Goal: Task Accomplishment & Management: Complete application form

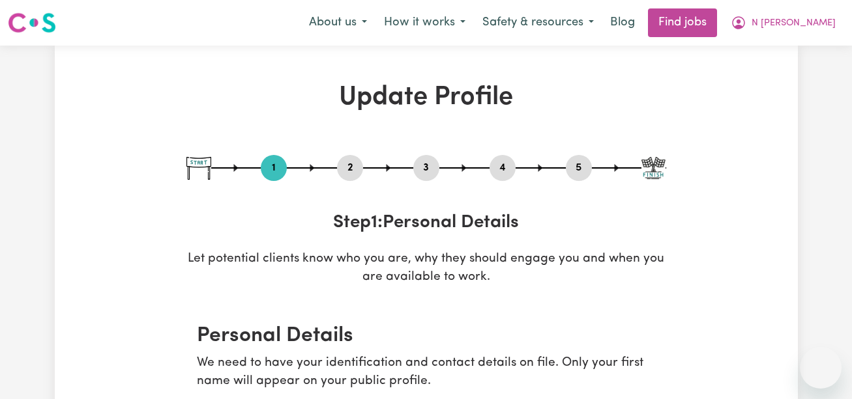
select select "[DEMOGRAPHIC_DATA]"
select select "Student Visa"
select select "Studying a healthcare related degree or qualification"
select select "39"
select select "85"
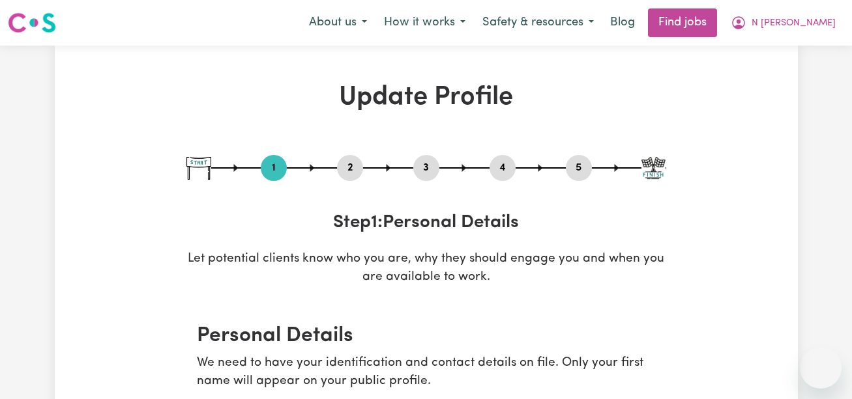
select select "85"
click at [794, 20] on span "N [PERSON_NAME]" at bounding box center [793, 23] width 84 height 14
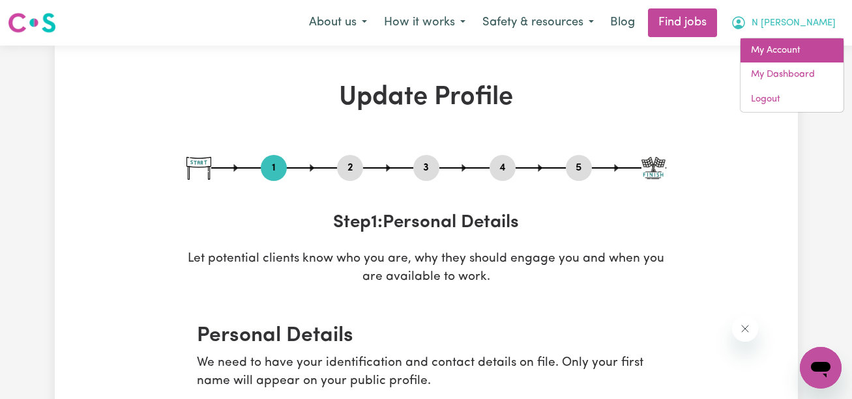
click at [792, 47] on link "My Account" at bounding box center [791, 50] width 103 height 25
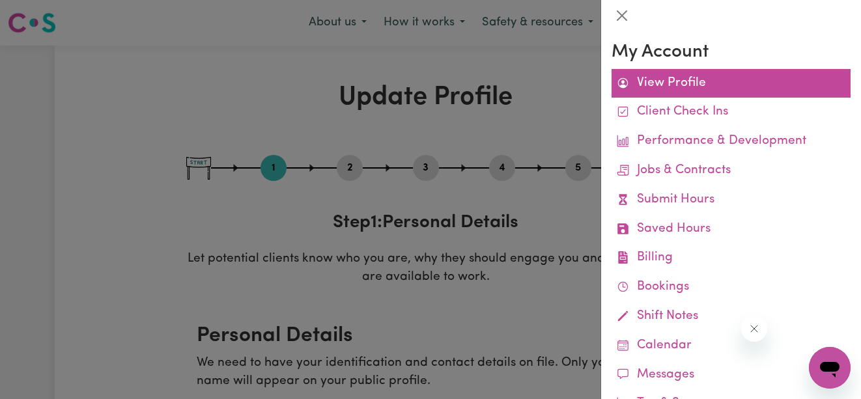
click at [681, 71] on link "View Profile" at bounding box center [731, 83] width 239 height 29
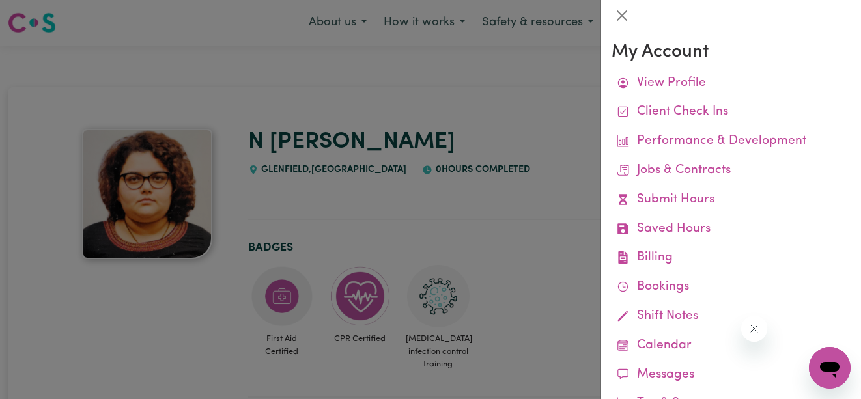
click at [457, 95] on div at bounding box center [430, 199] width 861 height 399
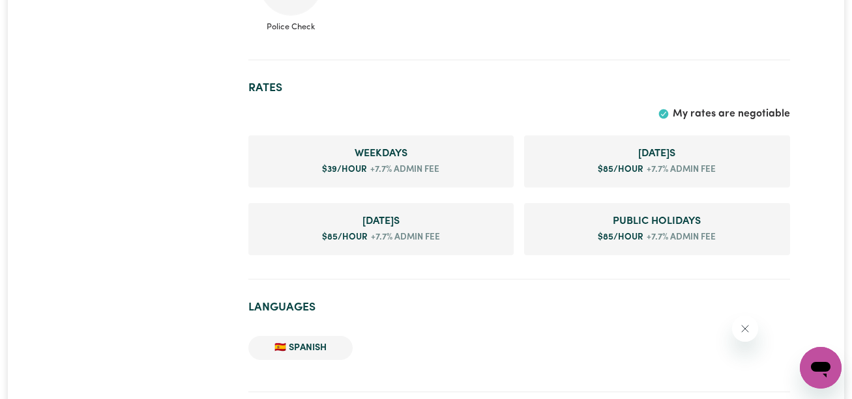
scroll to position [529, 0]
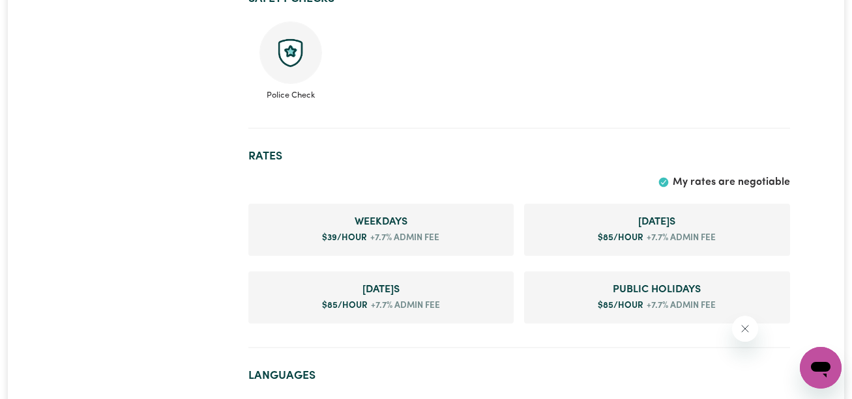
click at [298, 58] on img at bounding box center [290, 53] width 63 height 63
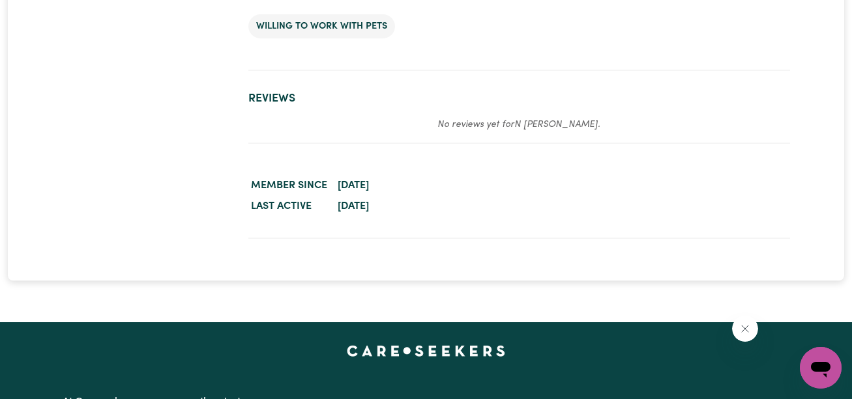
scroll to position [1278, 0]
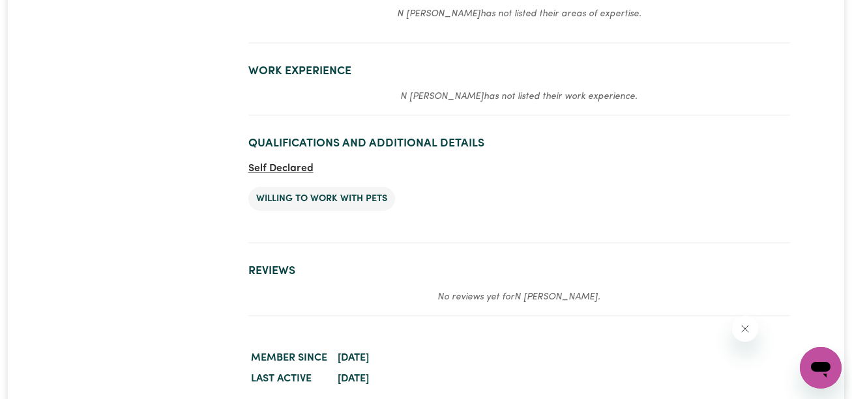
click at [293, 172] on span "Self Declared" at bounding box center [280, 169] width 65 height 10
click at [318, 201] on li "Willing to work with pets" at bounding box center [321, 199] width 147 height 25
click at [472, 159] on section "Qualifications and Additional Details Self Declared Willing to work with pets" at bounding box center [518, 185] width 541 height 118
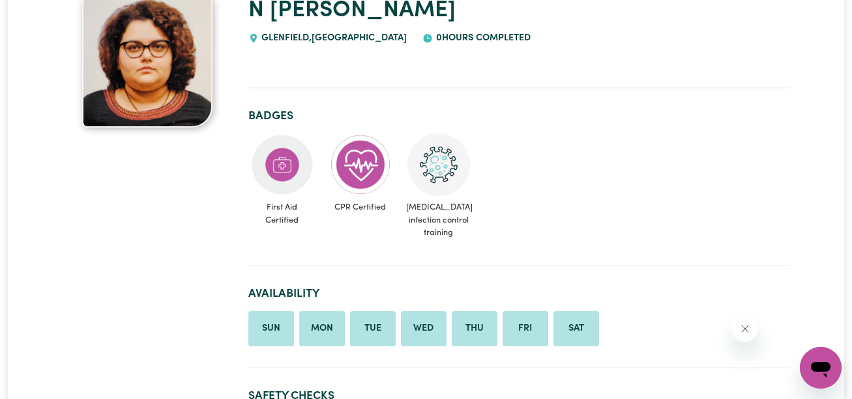
scroll to position [0, 0]
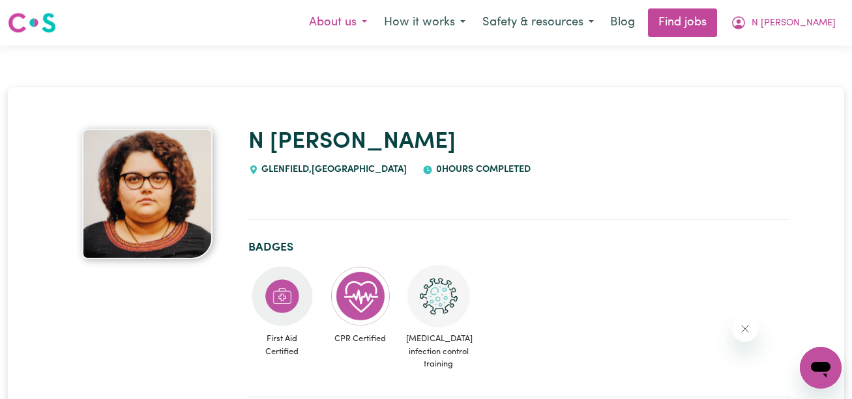
click at [367, 18] on button "About us" at bounding box center [337, 22] width 75 height 27
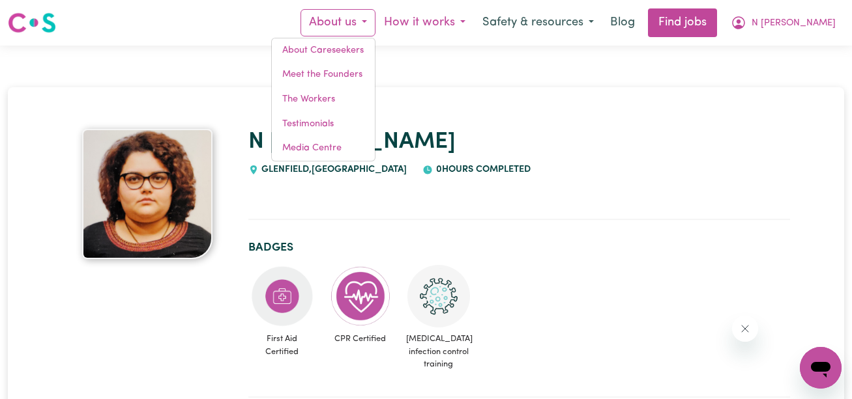
click at [441, 27] on button "How it works" at bounding box center [424, 22] width 98 height 27
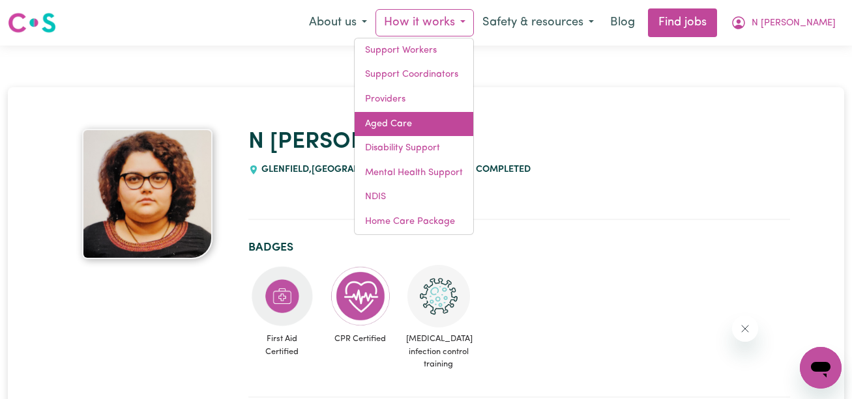
click at [420, 124] on link "Aged Care" at bounding box center [413, 124] width 119 height 25
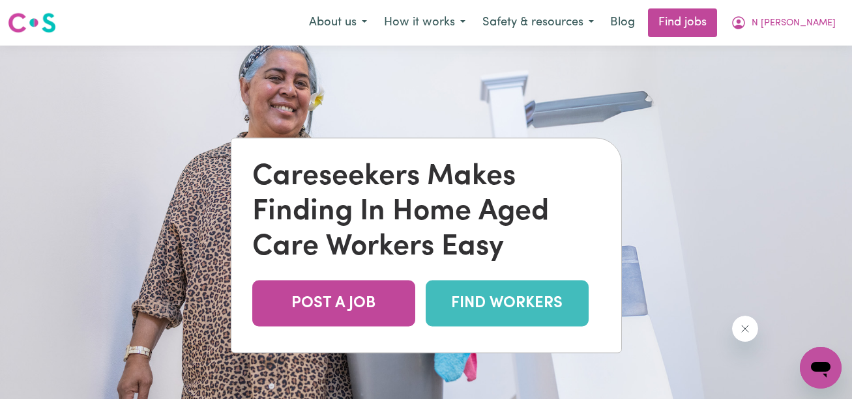
click at [478, 312] on link "FIND WORKERS" at bounding box center [506, 303] width 163 height 46
click at [796, 26] on span "N [PERSON_NAME]" at bounding box center [793, 23] width 84 height 14
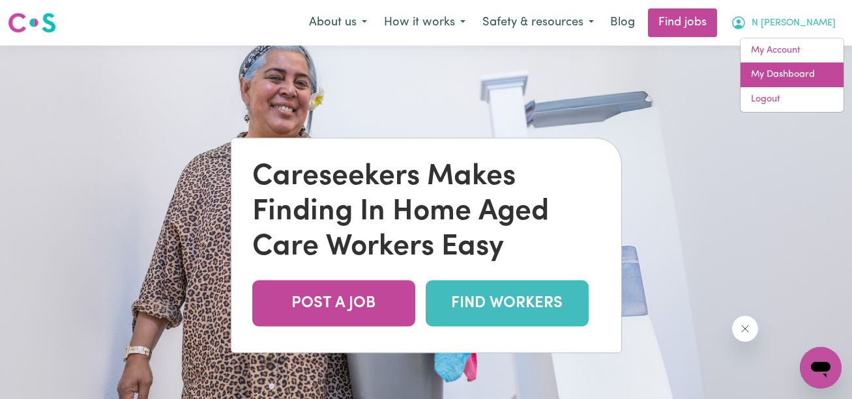
click at [791, 68] on link "My Dashboard" at bounding box center [791, 75] width 103 height 25
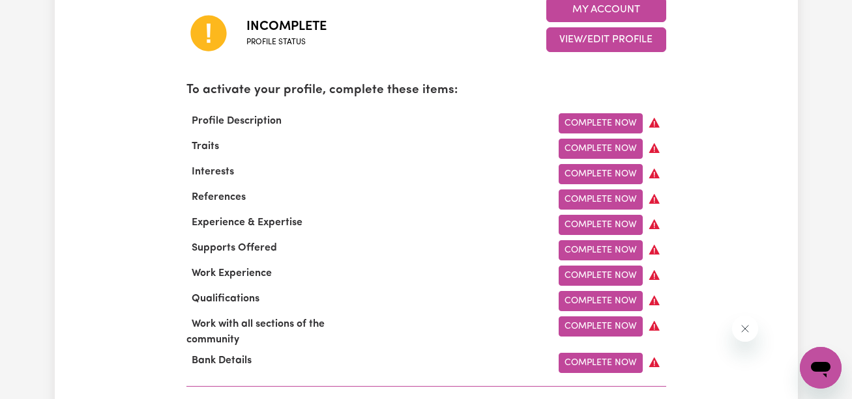
scroll to position [424, 0]
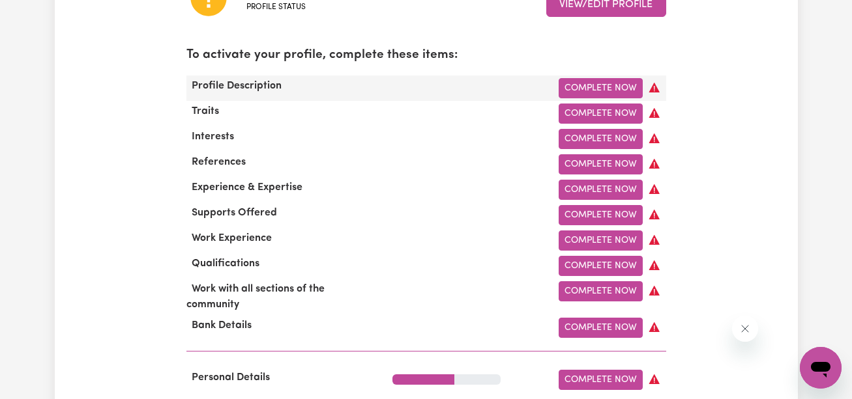
click at [248, 87] on span "Profile Description" at bounding box center [236, 86] width 100 height 10
click at [627, 88] on link "Complete Now" at bounding box center [600, 88] width 84 height 20
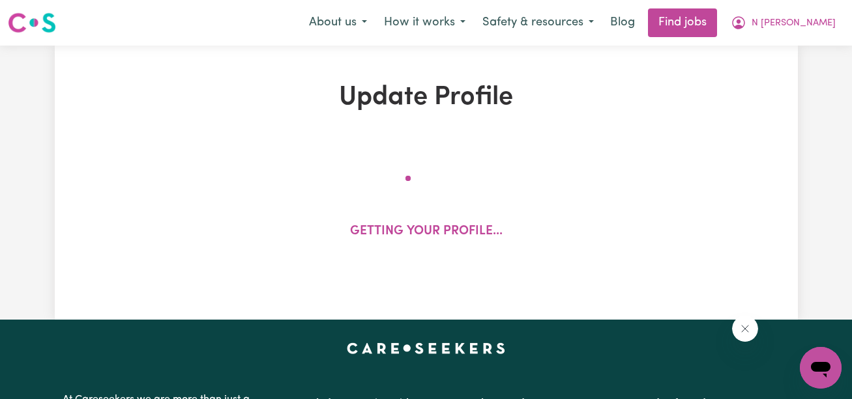
select select "[DEMOGRAPHIC_DATA]"
select select "Student Visa"
select select "Studying a healthcare related degree or qualification"
select select "39"
select select "85"
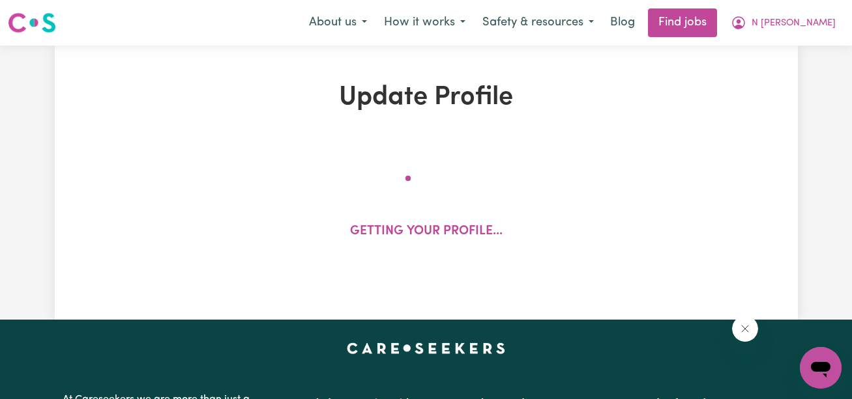
select select "85"
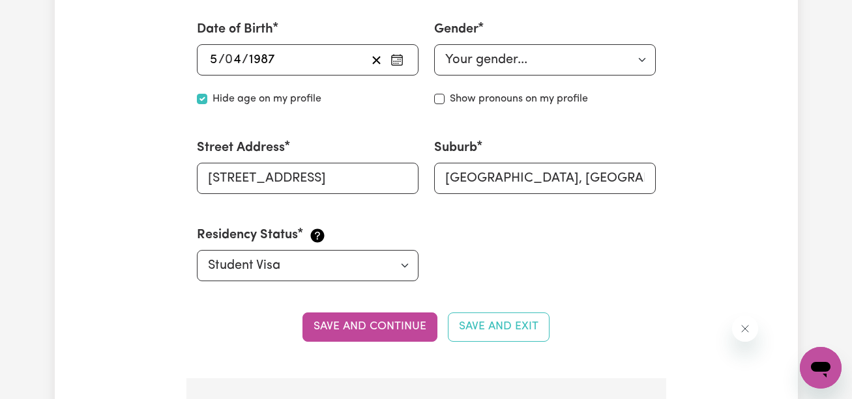
scroll to position [676, 0]
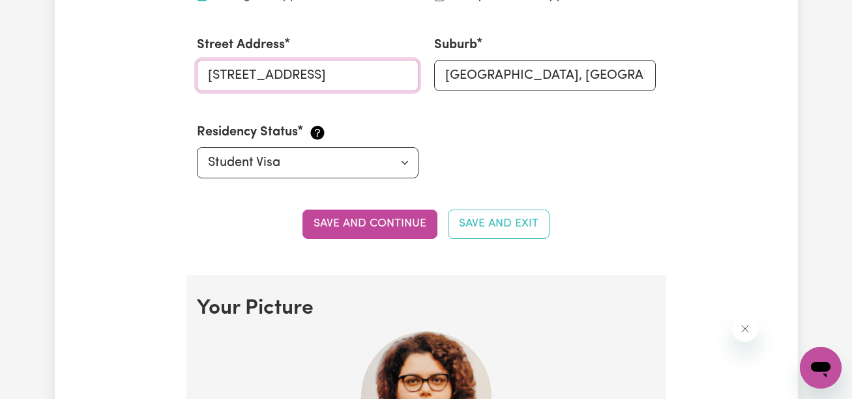
drag, startPoint x: 358, startPoint y: 79, endPoint x: 142, endPoint y: 78, distance: 216.3
type input "LEVEL [STREET_ADDRESS],"
click at [481, 79] on input "[GEOGRAPHIC_DATA], [GEOGRAPHIC_DATA], 2167" at bounding box center [545, 75] width 222 height 31
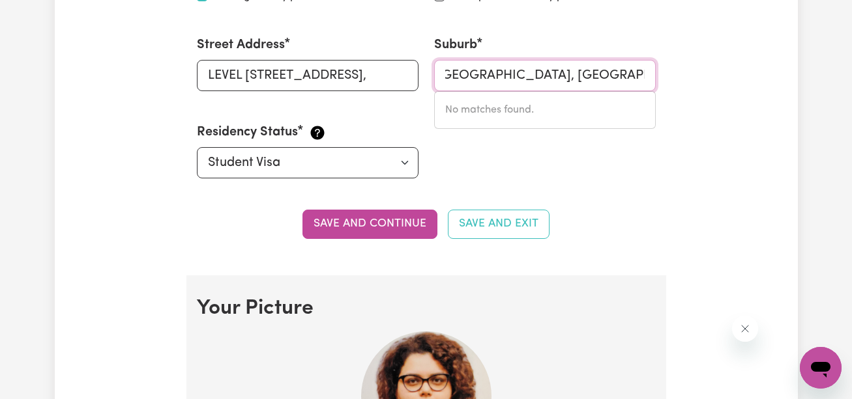
drag, startPoint x: 439, startPoint y: 78, endPoint x: 721, endPoint y: 84, distance: 281.5
type input "["
type input "[PERSON_NAME]"
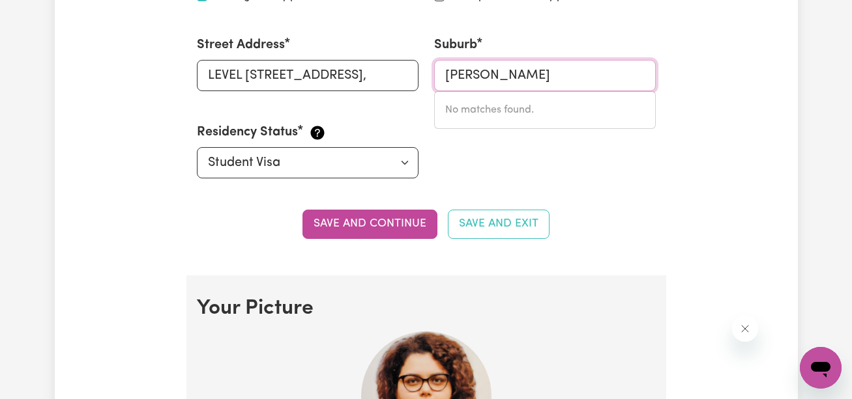
type input "parraKIE, [GEOGRAPHIC_DATA], 5301"
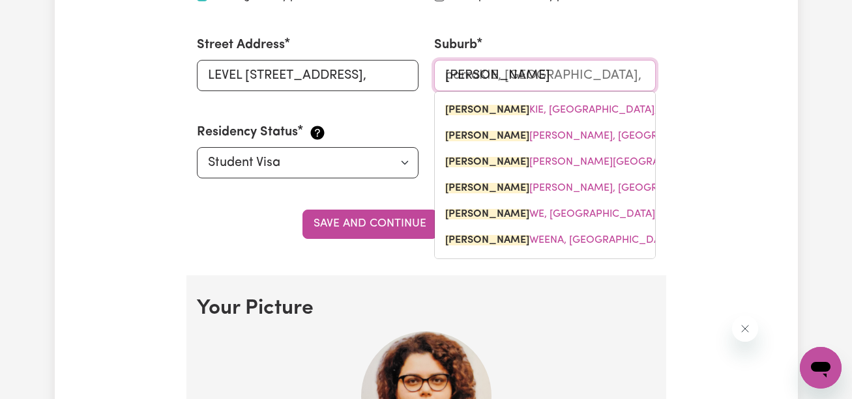
type input "parram"
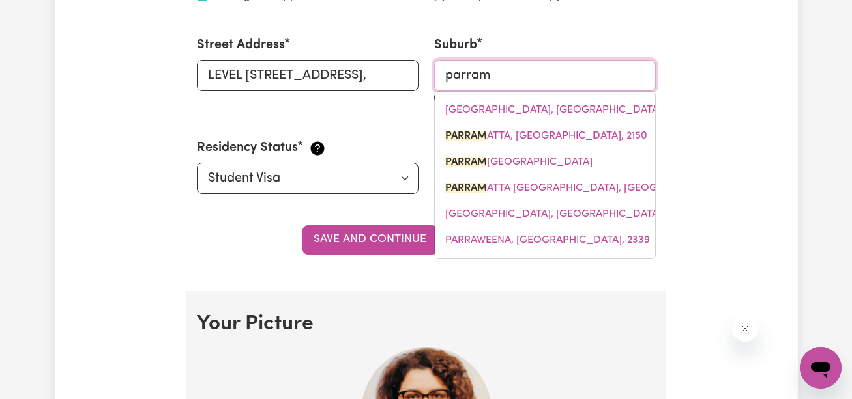
type input "parramATTA, [GEOGRAPHIC_DATA], 2150"
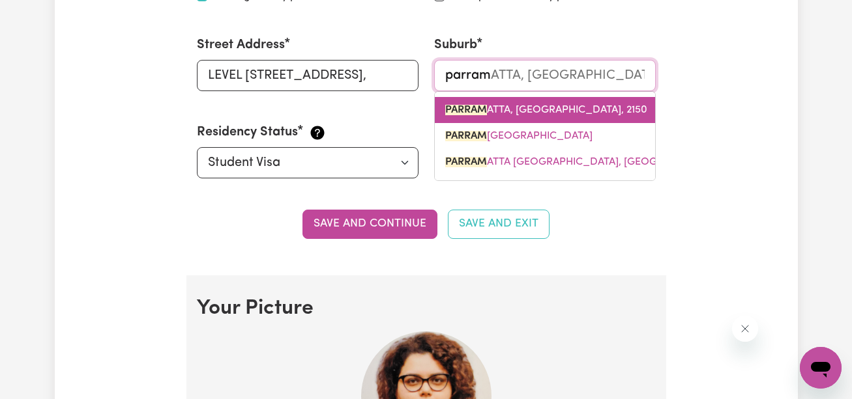
click at [589, 117] on link "[PERSON_NAME], [GEOGRAPHIC_DATA], 2150" at bounding box center [545, 110] width 220 height 26
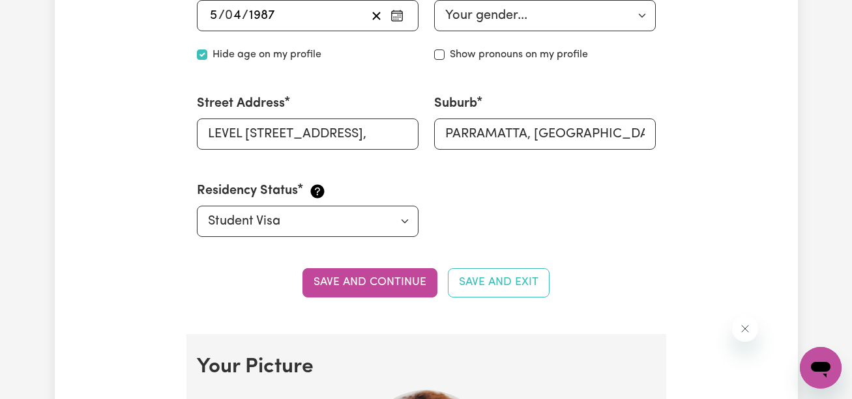
scroll to position [668, 0]
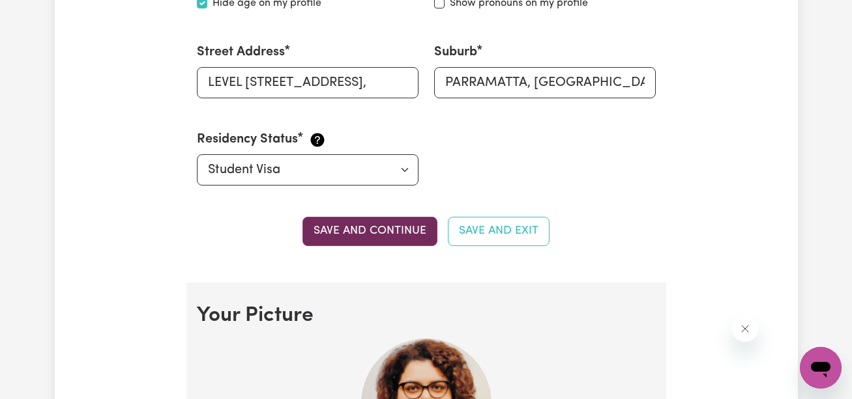
click at [376, 234] on button "Save and continue" at bounding box center [369, 231] width 135 height 29
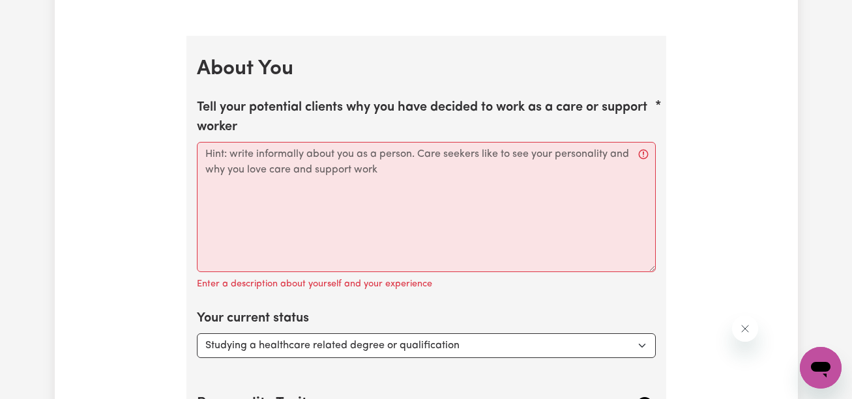
scroll to position [1854, 0]
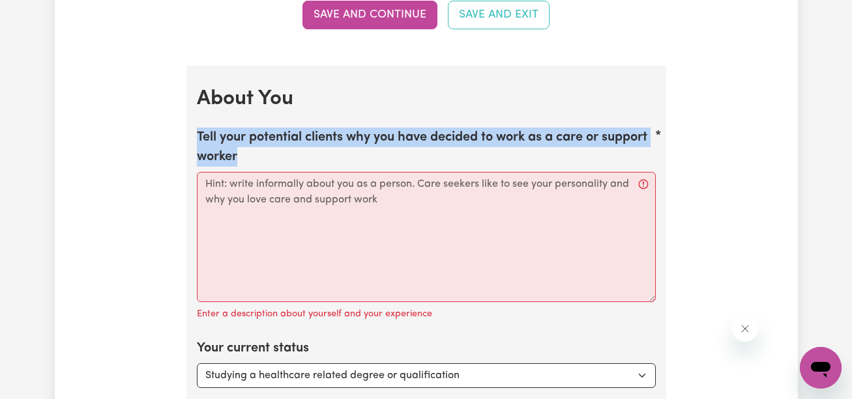
drag, startPoint x: 247, startPoint y: 154, endPoint x: 175, endPoint y: 121, distance: 79.6
click at [175, 121] on div "Update Profile 1 2 3 4 5 Step 1 : Personal Details Let potential clients know w…" at bounding box center [426, 30] width 743 height 3604
copy label "Tell your potential clients why you have decided to work as a care or support w…"
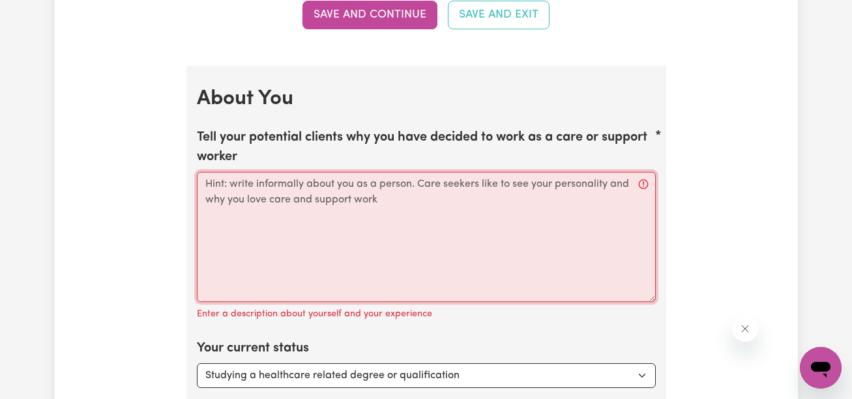
drag, startPoint x: 386, startPoint y: 201, endPoint x: 222, endPoint y: 178, distance: 166.4
click at [222, 178] on textarea "Tell your potential clients why you have decided to work as a care or support w…" at bounding box center [426, 237] width 459 height 130
drag, startPoint x: 233, startPoint y: 183, endPoint x: 333, endPoint y: 198, distance: 101.5
click at [333, 198] on textarea "Tell your potential clients why you have decided to work as a care or support w…" at bounding box center [426, 237] width 459 height 130
drag, startPoint x: 377, startPoint y: 207, endPoint x: 318, endPoint y: 188, distance: 62.4
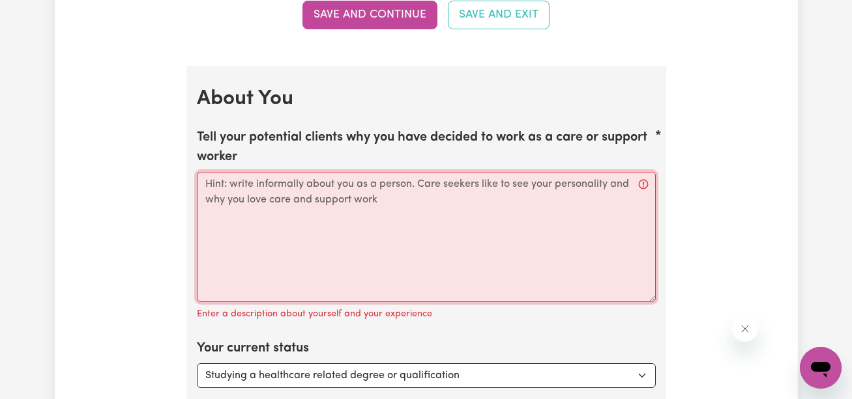
click at [318, 188] on textarea "Tell your potential clients why you have decided to work as a care or support w…" at bounding box center [426, 237] width 459 height 130
click at [415, 227] on textarea "Tell your potential clients why you have decided to work as a care or support w…" at bounding box center [426, 237] width 459 height 130
paste textarea "I have always had a strong passion for caring for others and making a positive …"
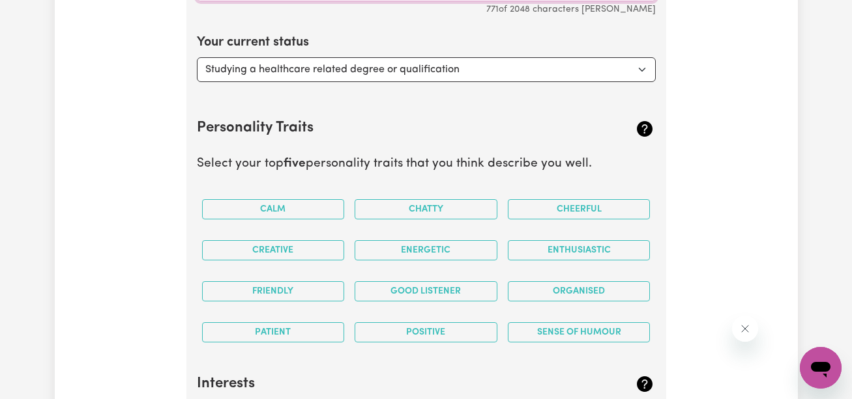
scroll to position [2162, 0]
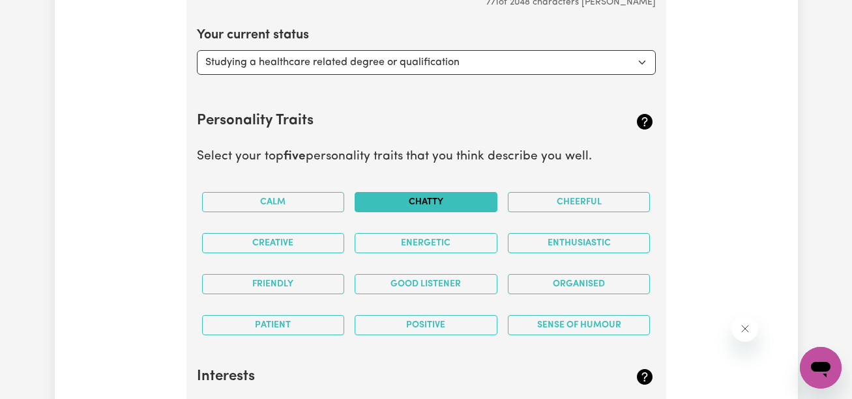
type textarea "I have always had a strong passion for caring for others and making a positive …"
click at [424, 207] on button "Chatty" at bounding box center [425, 202] width 143 height 20
click at [422, 235] on button "Energetic" at bounding box center [425, 243] width 143 height 20
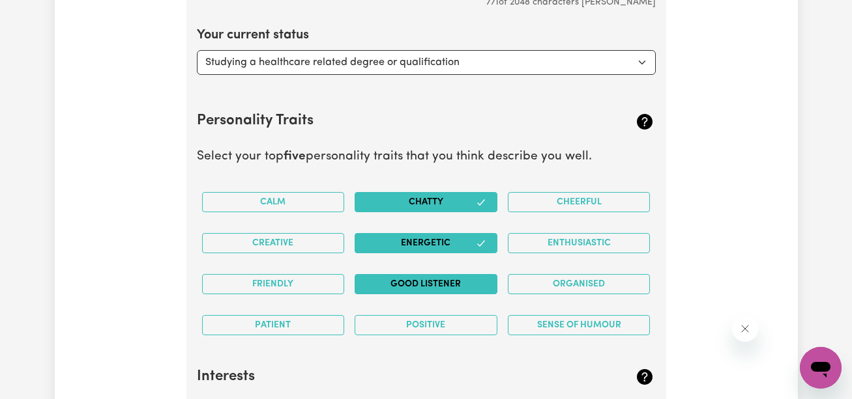
click at [422, 274] on button "Good Listener" at bounding box center [425, 284] width 143 height 20
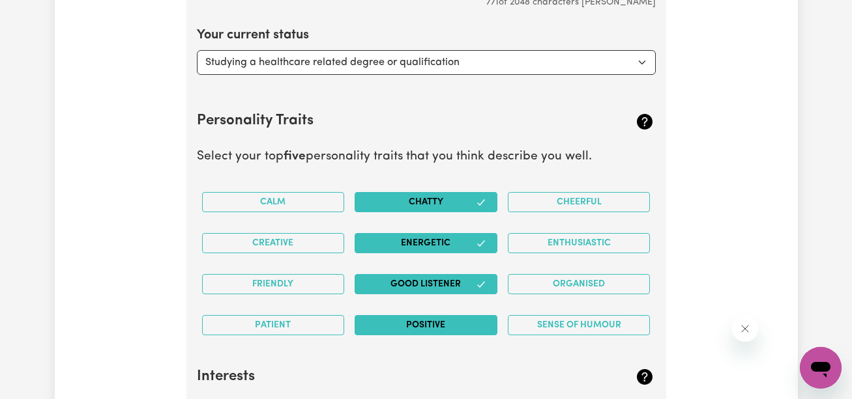
click at [424, 317] on button "Positive" at bounding box center [425, 325] width 143 height 20
click at [283, 240] on button "Creative" at bounding box center [273, 243] width 143 height 20
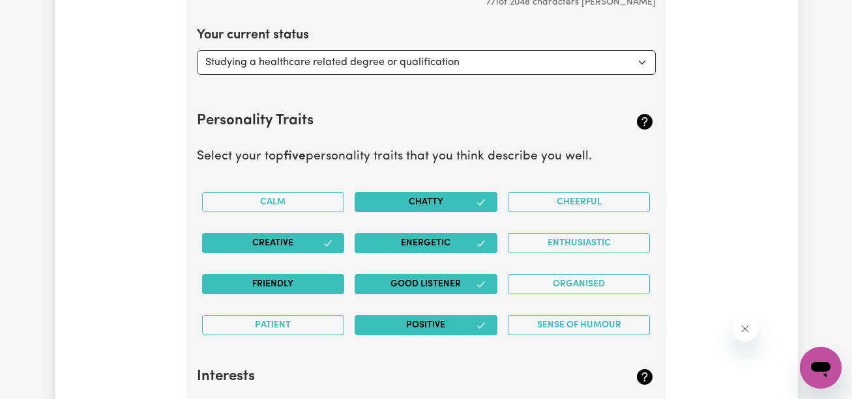
click at [286, 278] on button "Friendly" at bounding box center [273, 284] width 143 height 20
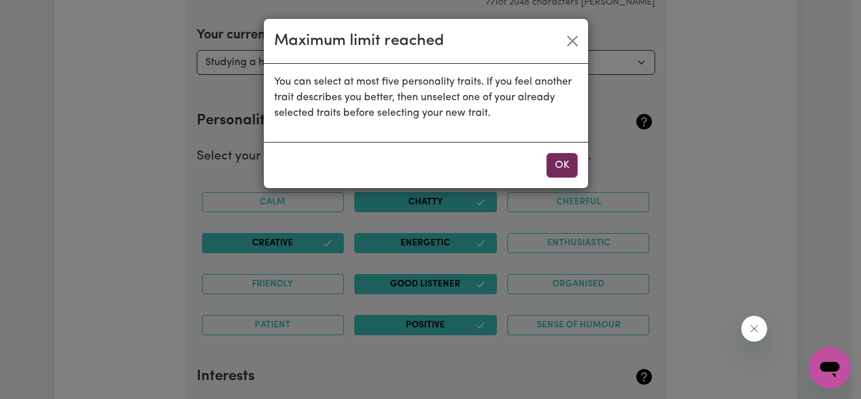
click at [573, 176] on button "OK" at bounding box center [562, 165] width 31 height 25
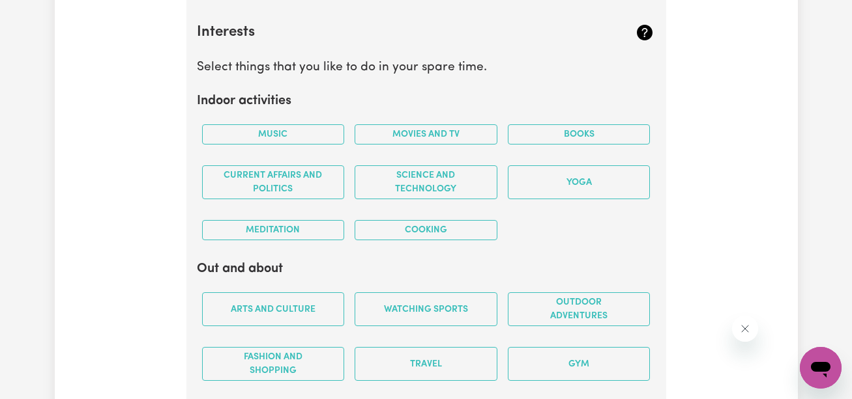
scroll to position [2515, 0]
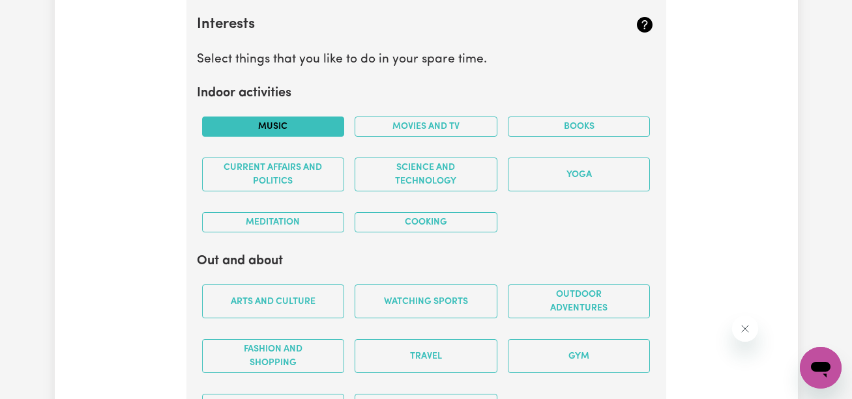
click at [303, 132] on button "Music" at bounding box center [273, 127] width 143 height 20
click at [425, 120] on button "Movies and TV" at bounding box center [425, 127] width 143 height 20
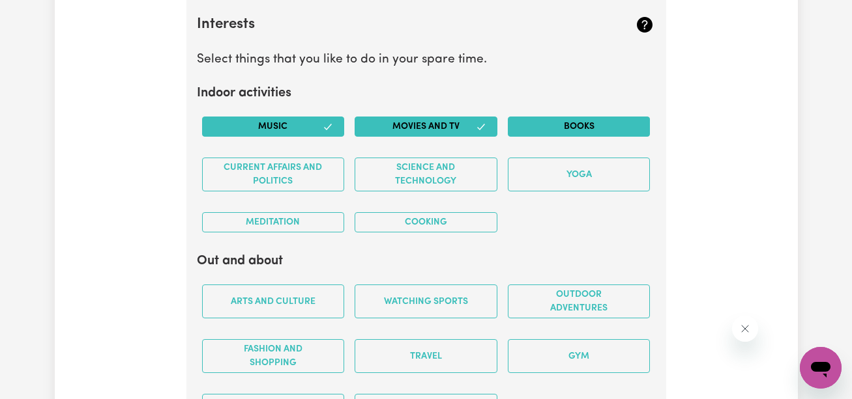
click at [518, 122] on button "Books" at bounding box center [579, 127] width 143 height 20
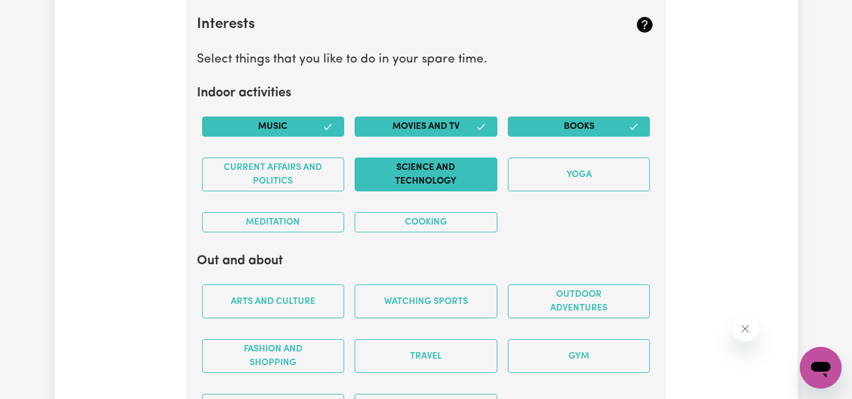
drag, startPoint x: 534, startPoint y: 171, endPoint x: 465, endPoint y: 177, distance: 68.7
click at [465, 177] on div "Music Movies and TV Books Current Affairs and Politics Science and Technology Y…" at bounding box center [426, 174] width 459 height 137
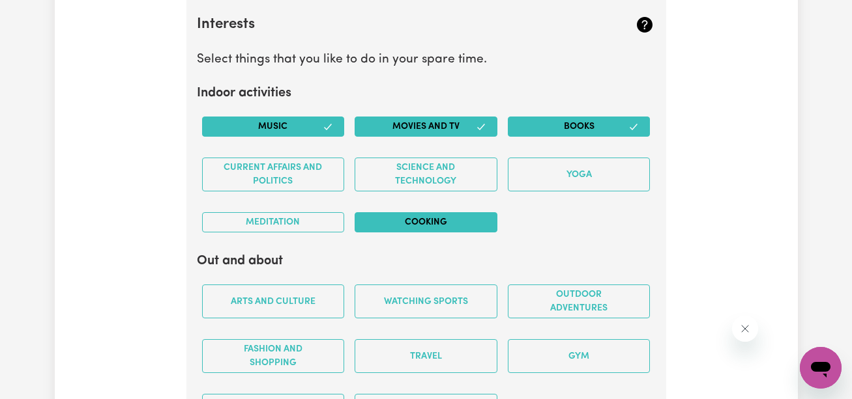
drag, startPoint x: 465, startPoint y: 177, endPoint x: 457, endPoint y: 226, distance: 49.6
click at [457, 226] on div "Music Movies and TV Books Current Affairs and Politics Science and Technology Y…" at bounding box center [426, 174] width 459 height 137
click at [457, 226] on button "Cooking" at bounding box center [425, 222] width 143 height 20
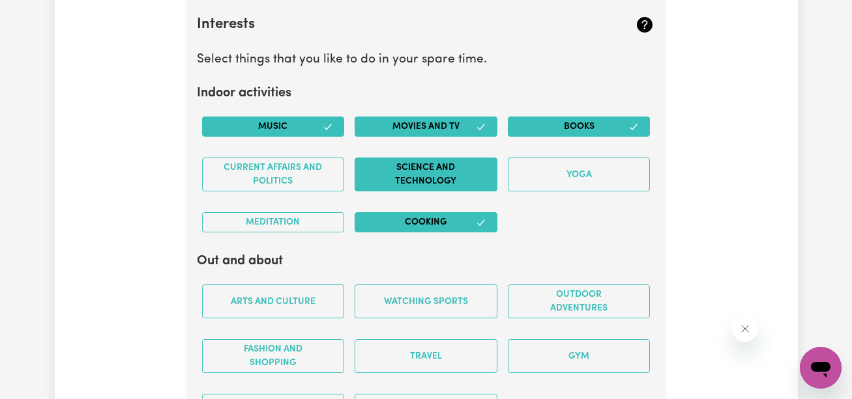
click at [469, 186] on button "Science and Technology" at bounding box center [425, 175] width 143 height 34
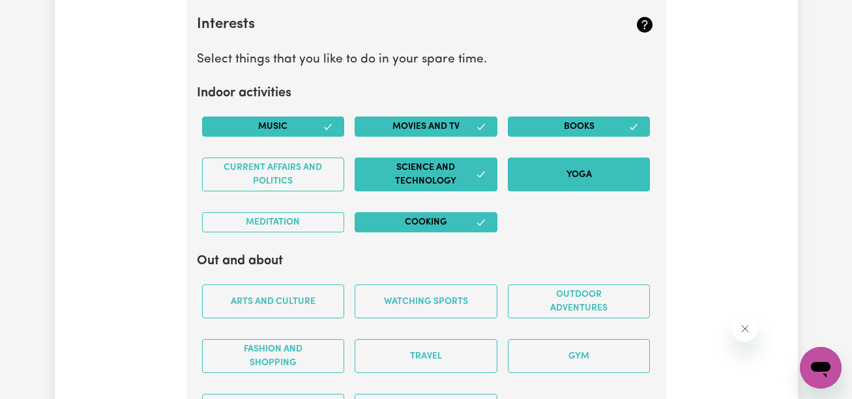
click at [561, 177] on button "Yoga" at bounding box center [579, 175] width 143 height 34
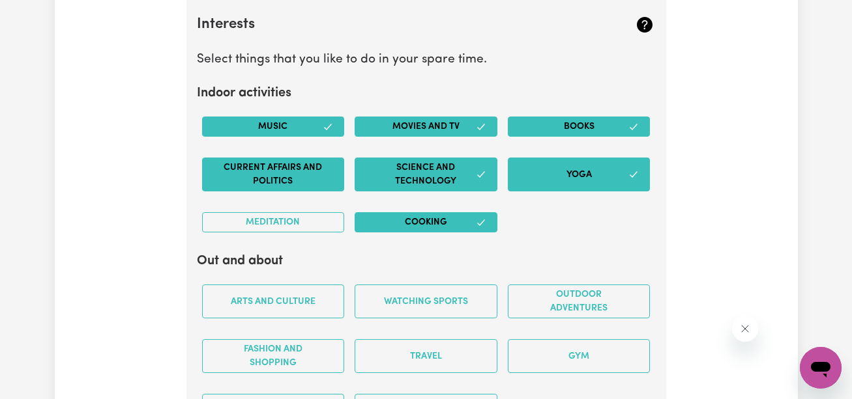
click at [285, 167] on button "Current Affairs and Politics" at bounding box center [273, 175] width 143 height 34
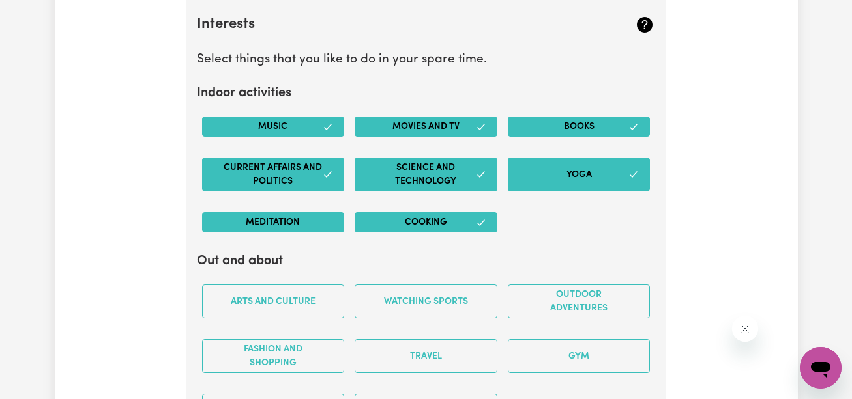
click at [278, 230] on button "Meditation" at bounding box center [273, 222] width 143 height 20
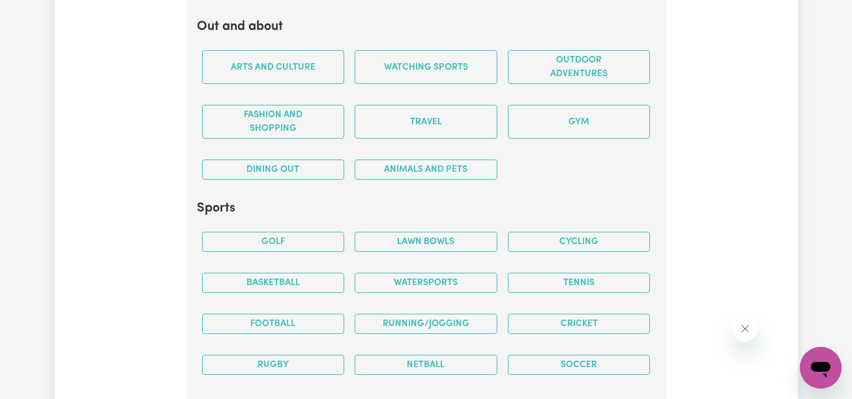
scroll to position [2764, 0]
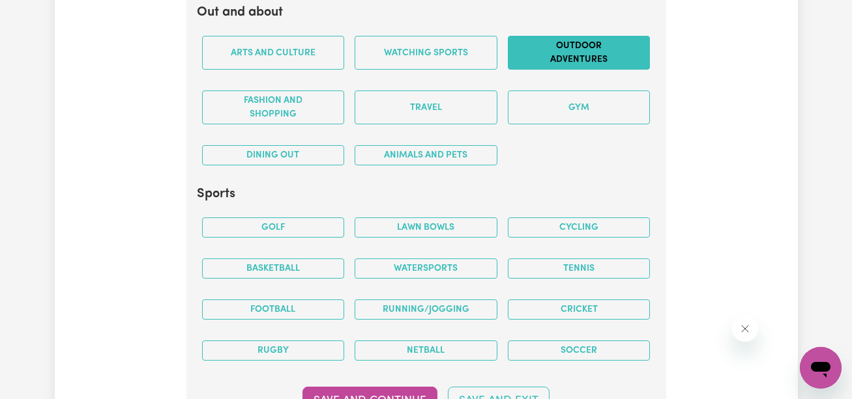
click at [553, 44] on button "Outdoor adventures" at bounding box center [579, 53] width 143 height 34
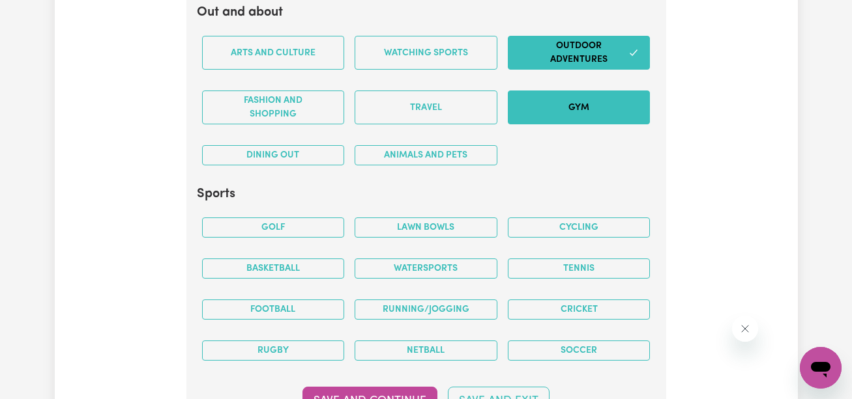
click at [560, 98] on button "Gym" at bounding box center [579, 108] width 143 height 34
click at [481, 149] on button "Animals and pets" at bounding box center [425, 155] width 143 height 20
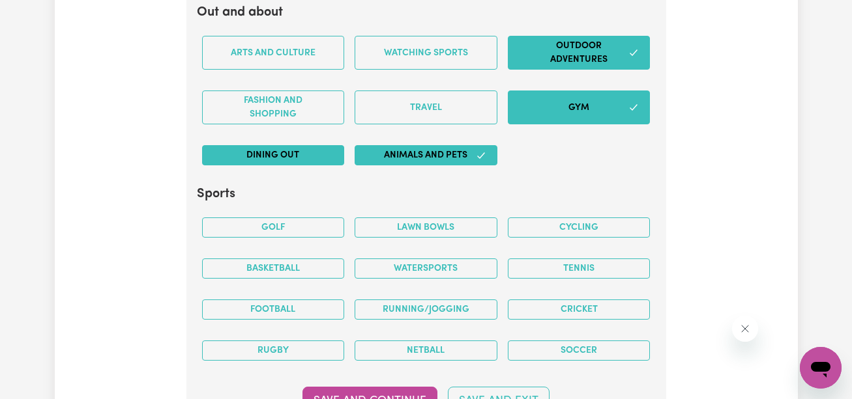
click at [308, 158] on button "Dining out" at bounding box center [273, 155] width 143 height 20
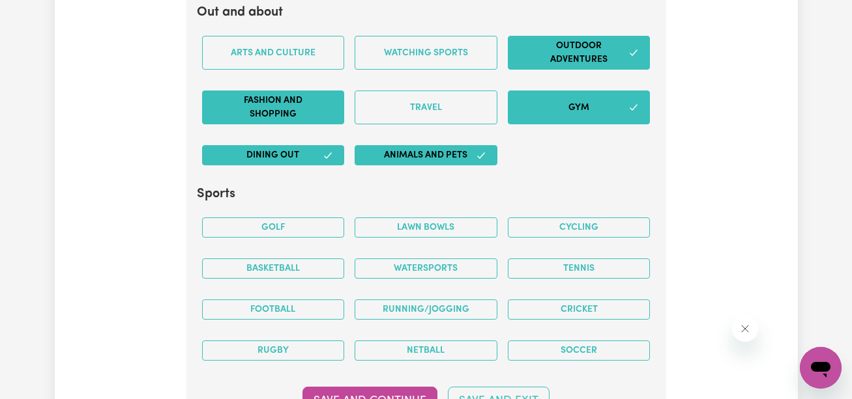
click at [297, 112] on button "Fashion and shopping" at bounding box center [273, 108] width 143 height 34
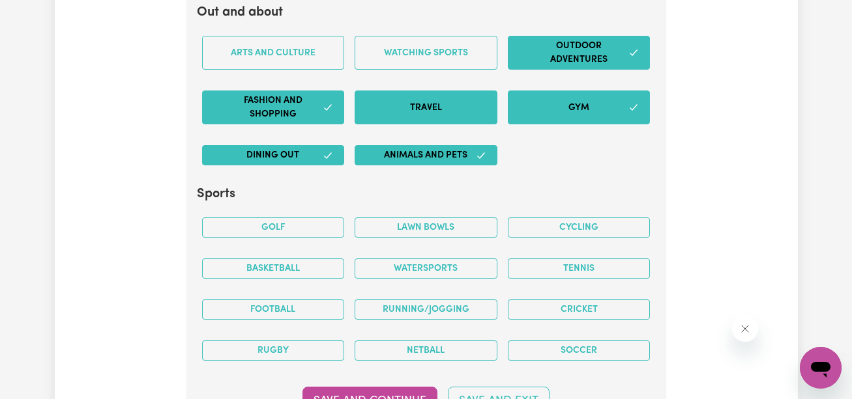
click at [400, 97] on button "Travel" at bounding box center [425, 108] width 143 height 34
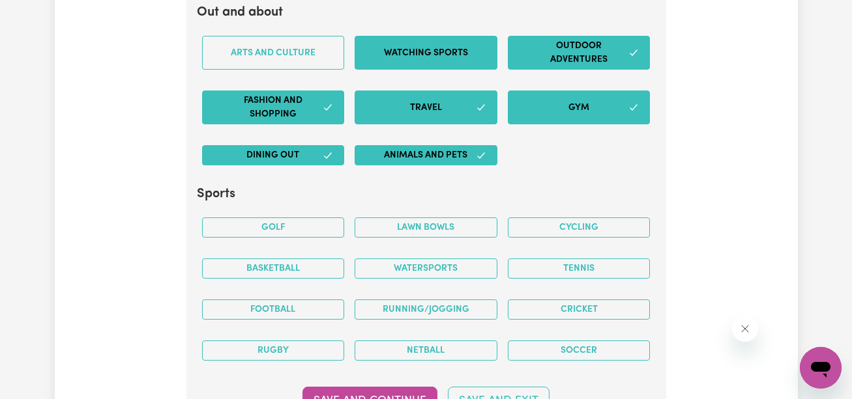
click at [400, 42] on button "Watching sports" at bounding box center [425, 53] width 143 height 34
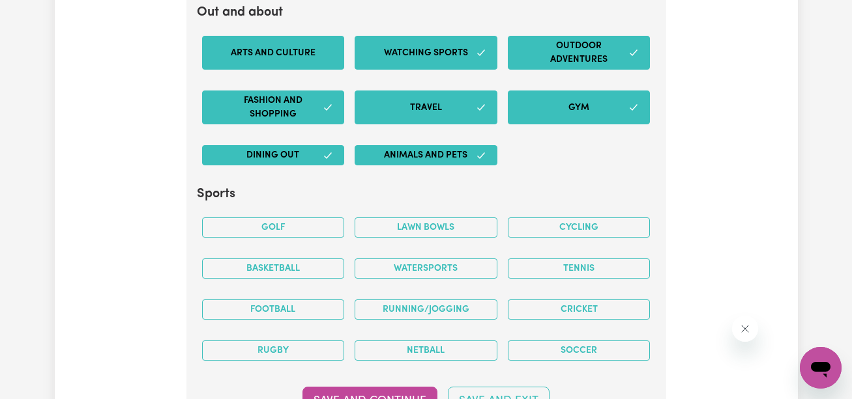
click at [289, 45] on button "Arts and Culture" at bounding box center [273, 53] width 143 height 34
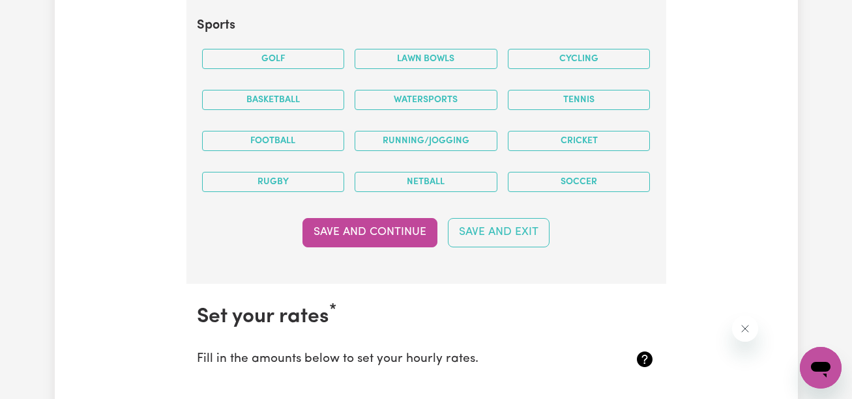
scroll to position [2940, 0]
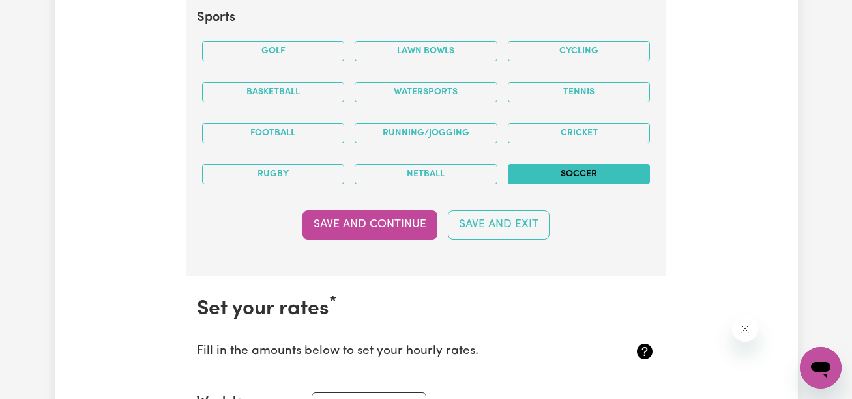
click at [597, 176] on button "Soccer" at bounding box center [579, 174] width 143 height 20
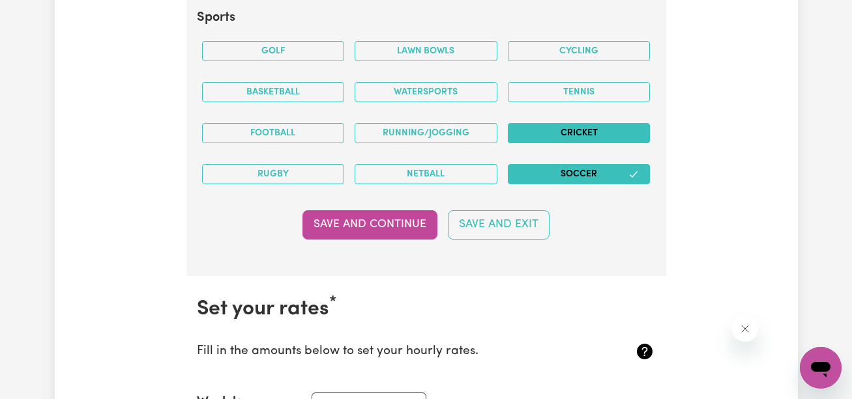
click at [586, 124] on button "Cricket" at bounding box center [579, 133] width 143 height 20
click at [579, 100] on button "Tennis" at bounding box center [579, 92] width 143 height 20
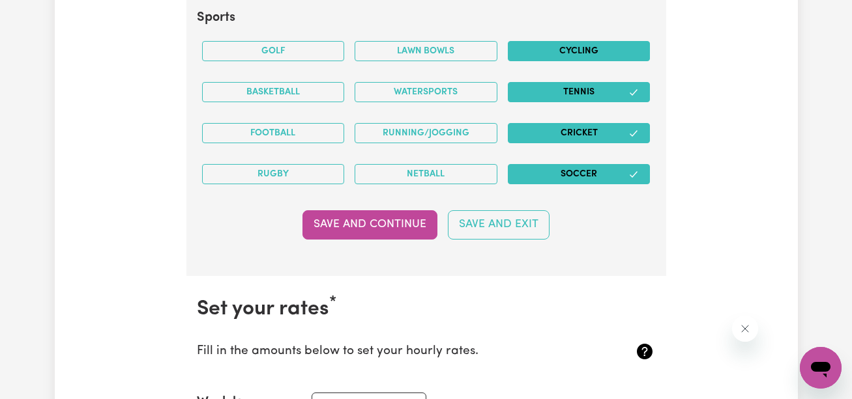
click at [584, 53] on button "Cycling" at bounding box center [579, 51] width 143 height 20
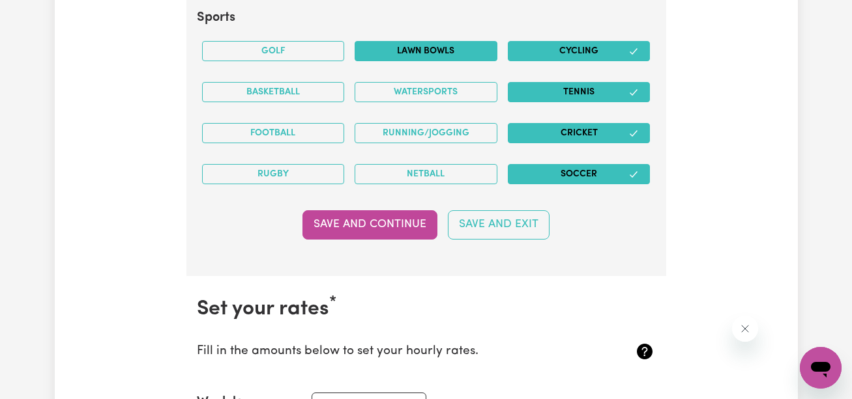
click at [496, 52] on button "Lawn bowls" at bounding box center [425, 51] width 143 height 20
click at [476, 86] on button "Watersports" at bounding box center [425, 92] width 143 height 20
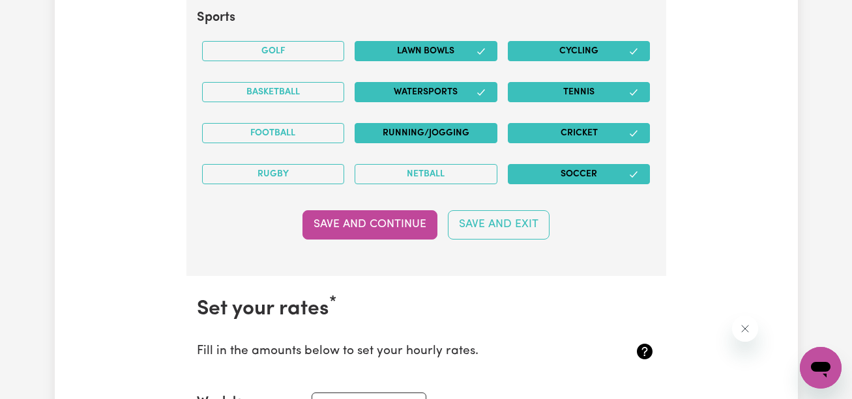
click at [465, 133] on button "Running/Jogging" at bounding box center [425, 133] width 143 height 20
click at [463, 180] on button "Netball" at bounding box center [425, 174] width 143 height 20
click at [304, 188] on div "Rugby" at bounding box center [273, 174] width 153 height 41
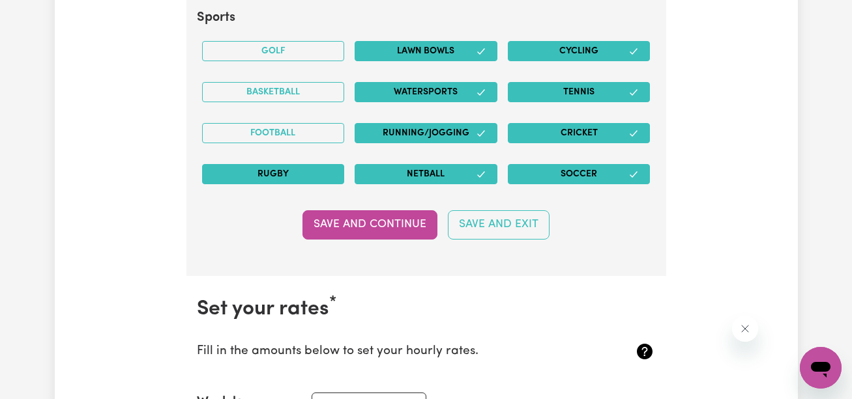
click at [308, 175] on button "Rugby" at bounding box center [273, 174] width 143 height 20
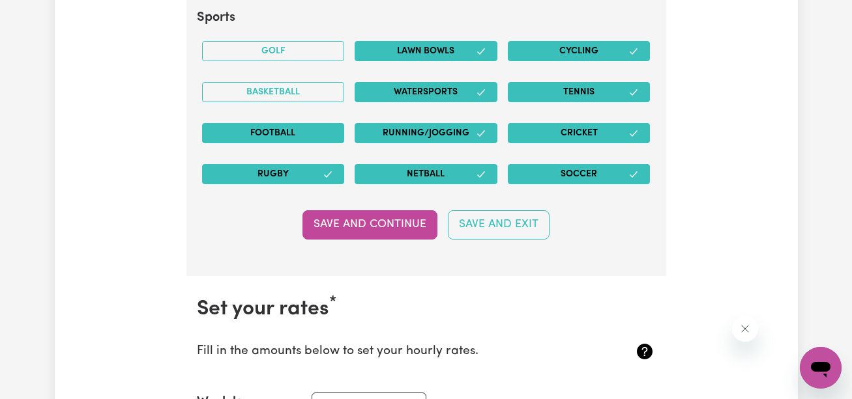
click at [311, 139] on button "Football" at bounding box center [273, 133] width 143 height 20
click at [311, 108] on div "Basketball" at bounding box center [273, 92] width 153 height 41
click at [313, 86] on button "Basketball" at bounding box center [273, 92] width 143 height 20
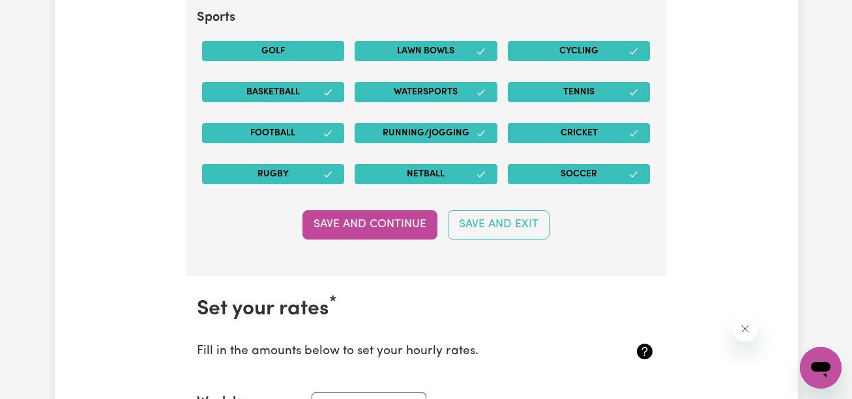
click at [309, 48] on button "Golf" at bounding box center [273, 51] width 143 height 20
click at [493, 223] on button "Save and Exit" at bounding box center [499, 224] width 102 height 29
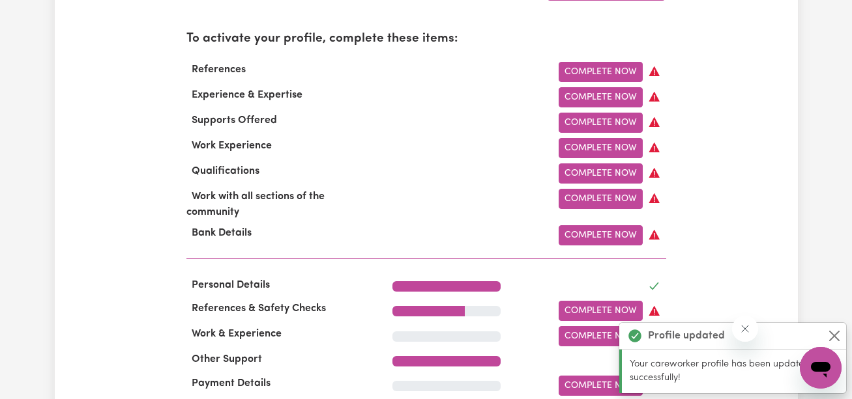
scroll to position [448, 0]
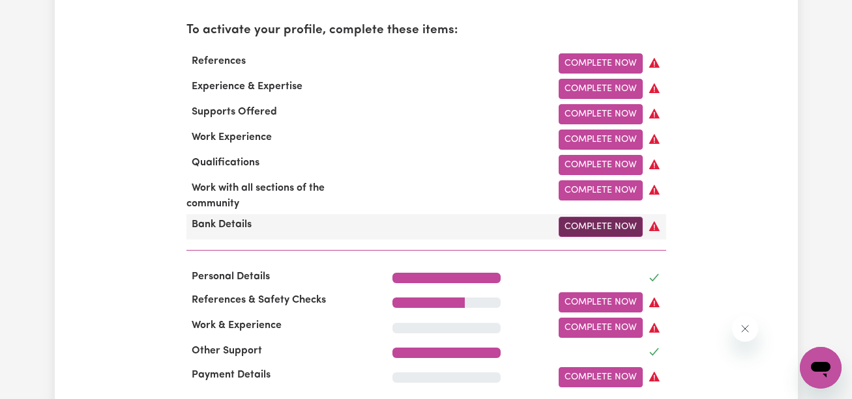
click at [612, 231] on link "Complete Now" at bounding box center [600, 227] width 84 height 20
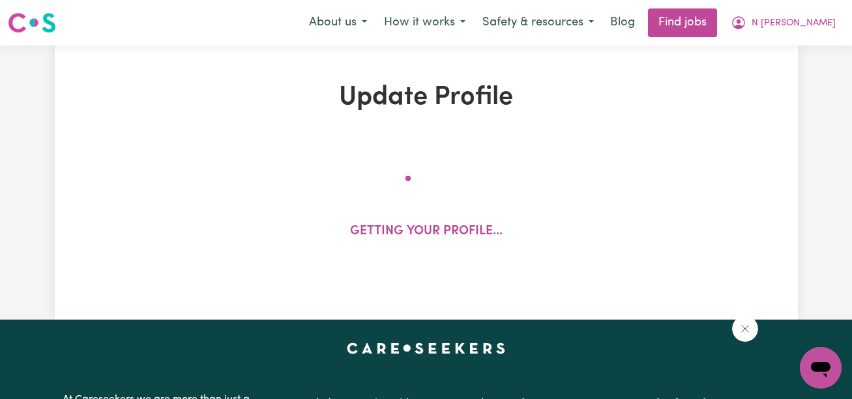
select select "I am providing services by being employed by an organisation"
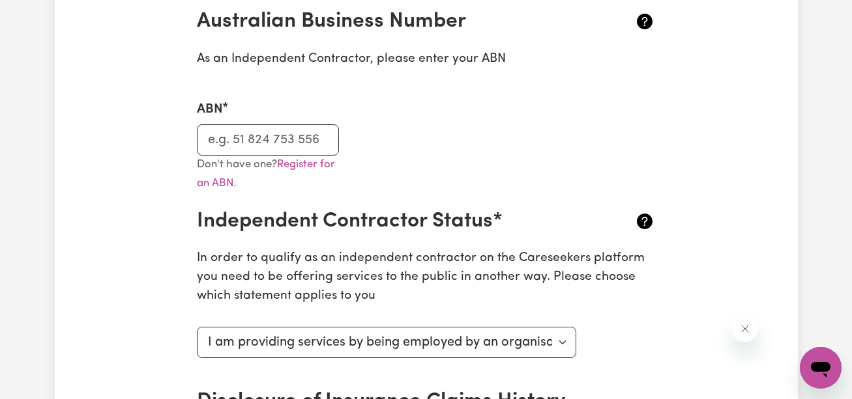
scroll to position [297, 0]
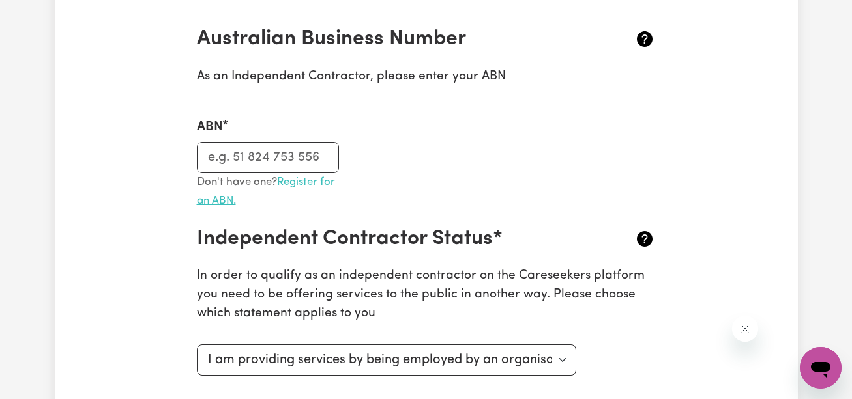
click at [312, 178] on link "Register for an ABN." at bounding box center [266, 192] width 138 height 30
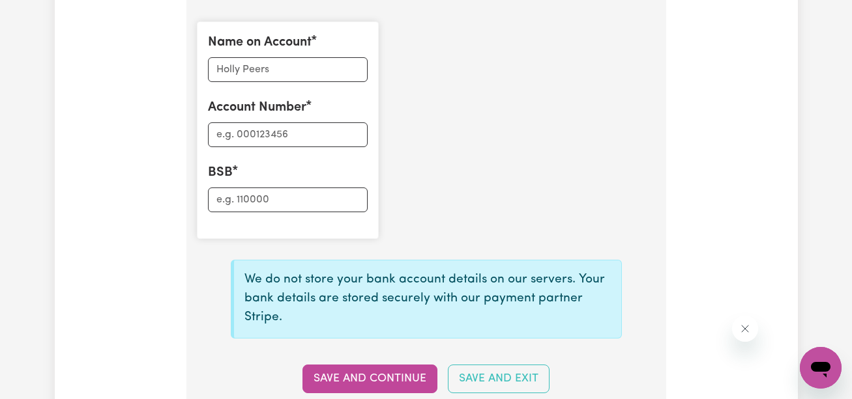
scroll to position [971, 0]
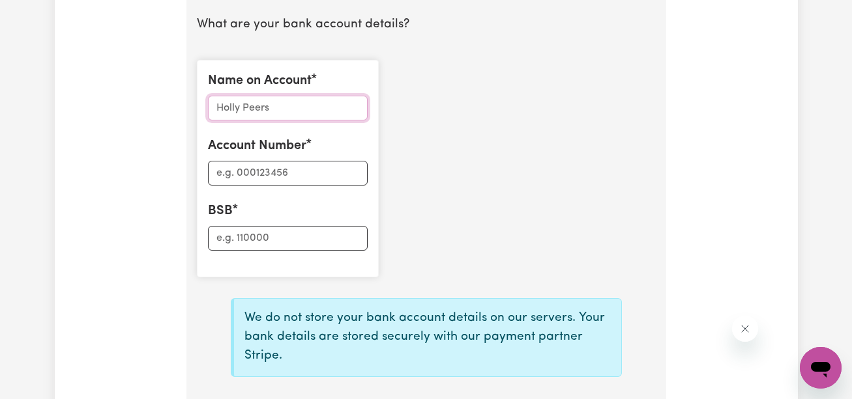
click at [305, 111] on input "Name on Account" at bounding box center [288, 108] width 160 height 25
type input "N [PERSON_NAME] [PERSON_NAME]"
click at [244, 171] on input "Account Number" at bounding box center [288, 173] width 160 height 25
